Goal: Check status: Check status

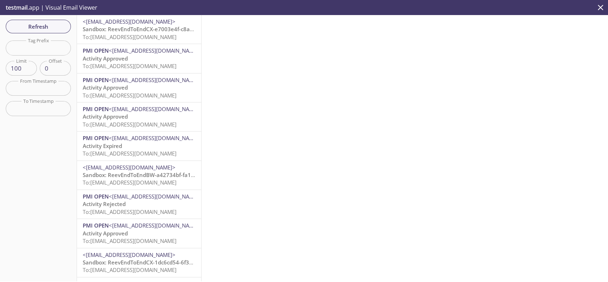
click at [54, 49] on input "text" at bounding box center [38, 47] width 65 height 15
paste input "1754051047509_tukv"
type input "1754051047509_tukv"
click at [52, 124] on div "Refresh Filters Tag Prefix 1754051047509_tukv Tag Prefix Limit 100 Limit Offset…" at bounding box center [38, 148] width 77 height 266
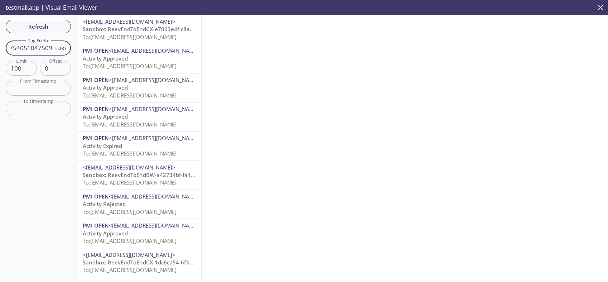
scroll to position [0, 0]
click at [53, 24] on span "Refresh" at bounding box center [38, 26] width 54 height 9
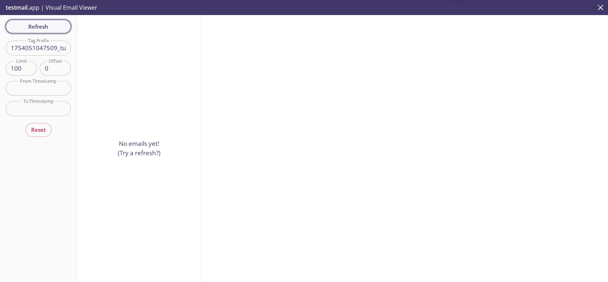
click at [58, 29] on span "Refresh" at bounding box center [38, 26] width 54 height 9
click at [57, 29] on span "Refresh" at bounding box center [38, 26] width 54 height 9
click at [53, 52] on input "1754051047509_tukv" at bounding box center [38, 47] width 65 height 15
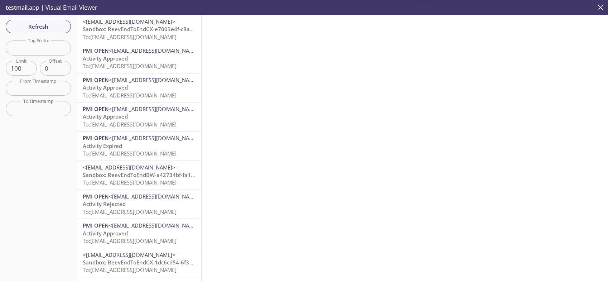
click at [133, 40] on span "To: [EMAIL_ADDRESS][DOMAIN_NAME]" at bounding box center [130, 36] width 94 height 7
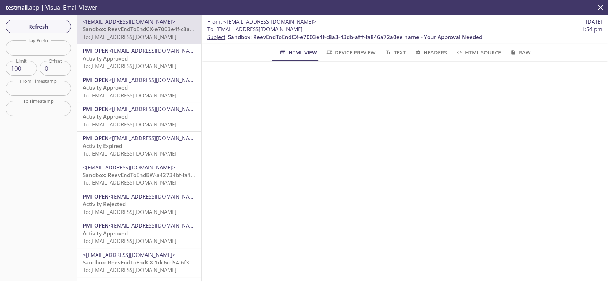
click at [58, 46] on input "text" at bounding box center [38, 47] width 65 height 15
paste input "1754051047509_tukv"
type input "1754051047509_tukv"
click at [45, 32] on button "Refresh" at bounding box center [38, 27] width 65 height 14
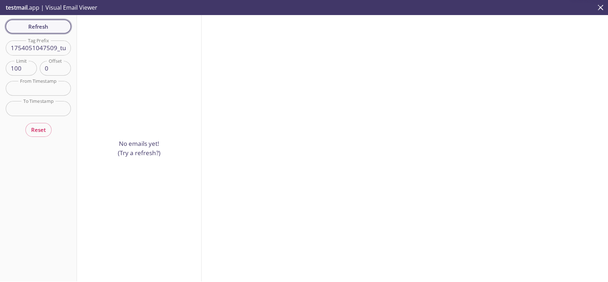
click at [44, 30] on span "Refresh" at bounding box center [38, 26] width 54 height 9
click at [54, 27] on span "Refresh" at bounding box center [38, 26] width 54 height 9
click at [63, 28] on span "Refresh" at bounding box center [38, 26] width 54 height 9
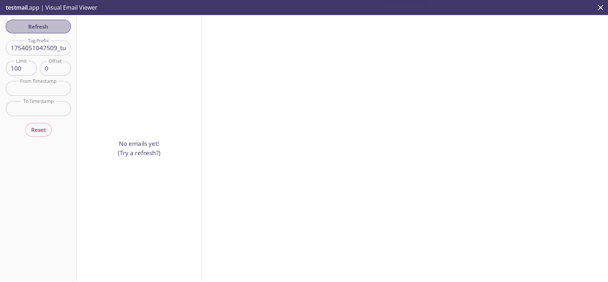
click at [63, 28] on span "Refresh" at bounding box center [38, 26] width 54 height 9
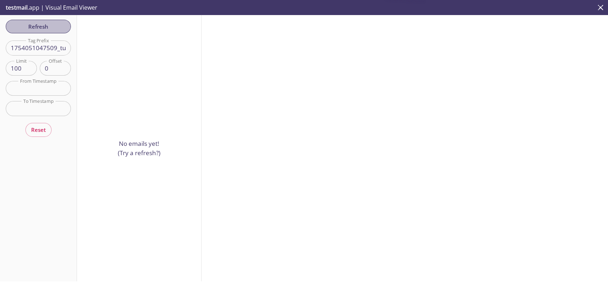
click at [63, 28] on span "Refresh" at bounding box center [38, 26] width 54 height 9
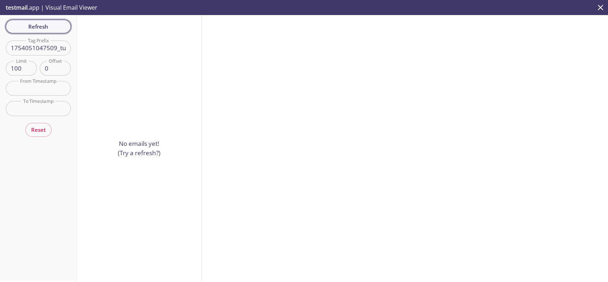
click at [60, 26] on span "Refresh" at bounding box center [38, 26] width 54 height 9
click at [58, 24] on span "Refresh" at bounding box center [38, 26] width 54 height 9
drag, startPoint x: 47, startPoint y: 49, endPoint x: 11, endPoint y: 25, distance: 43.4
click at [11, 25] on div "Refresh Filters Tag Prefix 1754051047509_tukv Tag Prefix Limit 100 Limit Offset…" at bounding box center [38, 148] width 77 height 266
click at [11, 25] on span "Refresh" at bounding box center [38, 26] width 54 height 9
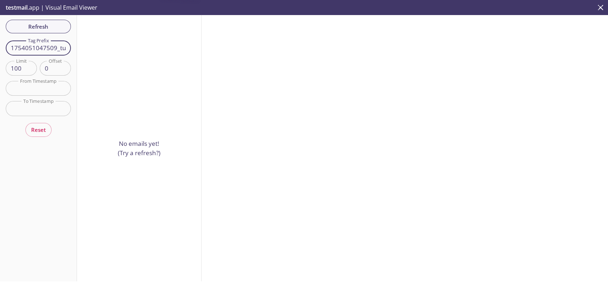
scroll to position [0, 5]
drag, startPoint x: 55, startPoint y: 44, endPoint x: 136, endPoint y: 48, distance: 80.6
click at [136, 48] on div "Refresh Filters Tag Prefix 1754051047509_tukv Tag Prefix Limit 100 Limit Offset…" at bounding box center [304, 148] width 608 height 266
click at [38, 23] on span "Refresh" at bounding box center [38, 26] width 54 height 9
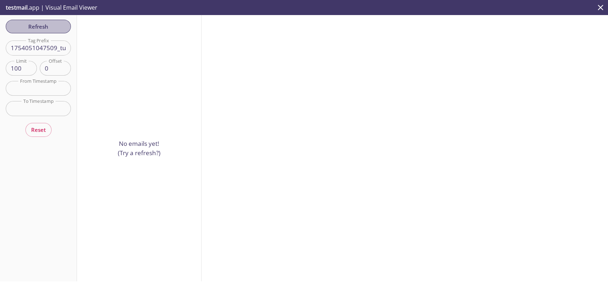
click at [62, 25] on span "Refresh" at bounding box center [38, 26] width 54 height 9
click at [50, 24] on span "Refresh" at bounding box center [38, 26] width 54 height 9
